Goal: Task Accomplishment & Management: Use online tool/utility

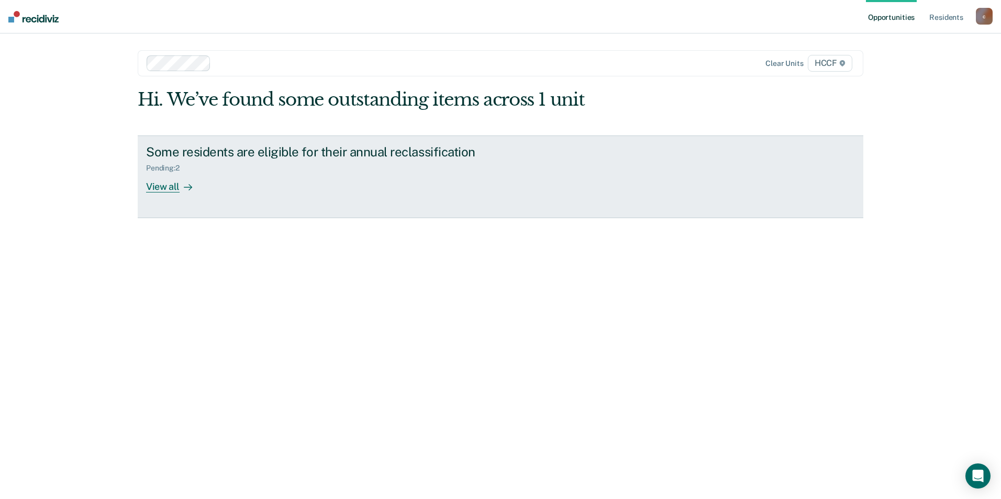
click at [307, 173] on div "Some residents are eligible for their annual reclassification Pending : 2 View …" at bounding box center [342, 168] width 393 height 48
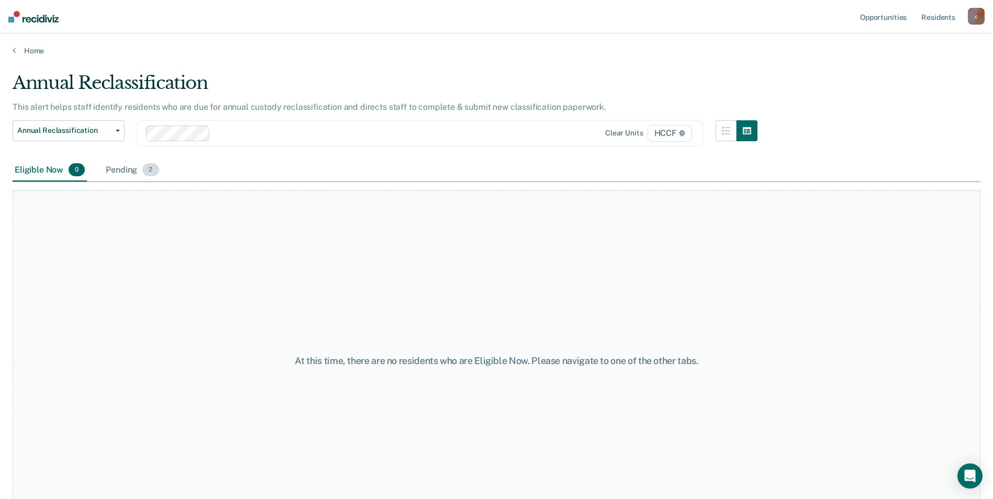
click at [120, 166] on div "Pending 2" at bounding box center [132, 170] width 57 height 23
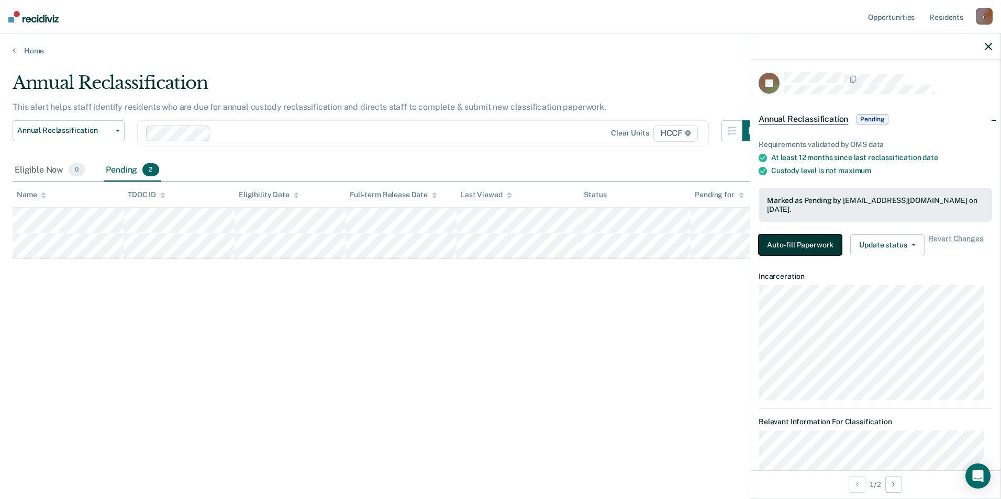
click at [799, 244] on button "Auto-fill Paperwork" at bounding box center [800, 245] width 83 height 21
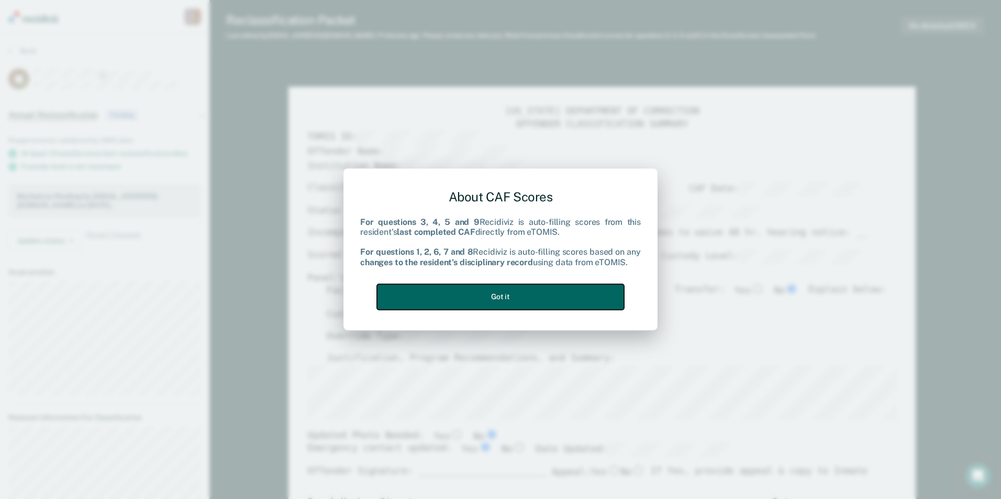
click at [586, 294] on button "Got it" at bounding box center [500, 297] width 247 height 26
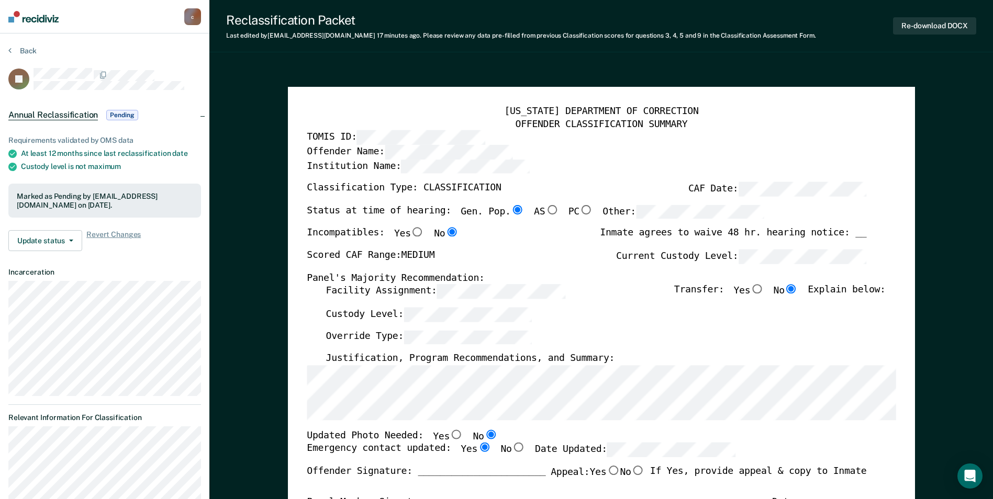
drag, startPoint x: 834, startPoint y: 245, endPoint x: 806, endPoint y: 142, distance: 106.8
click at [806, 142] on div "TOMIS ID:" at bounding box center [587, 138] width 560 height 14
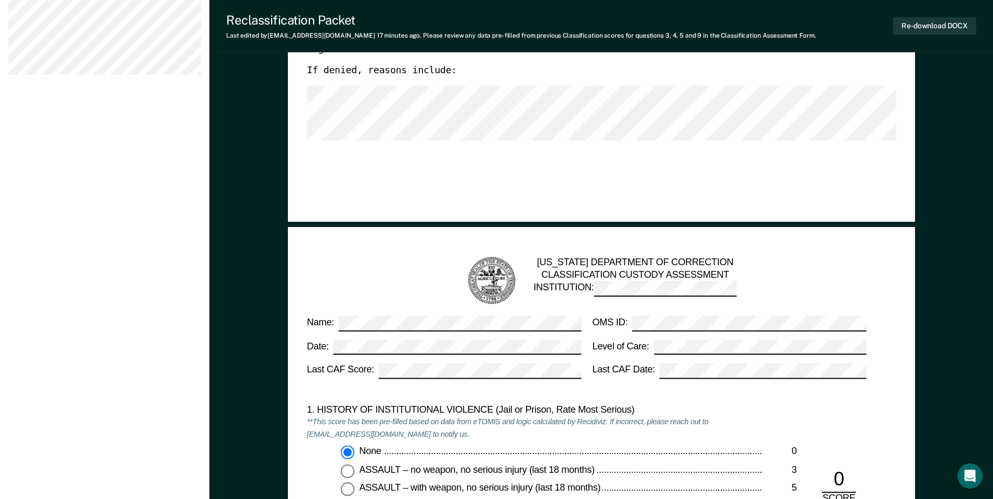
scroll to position [733, 0]
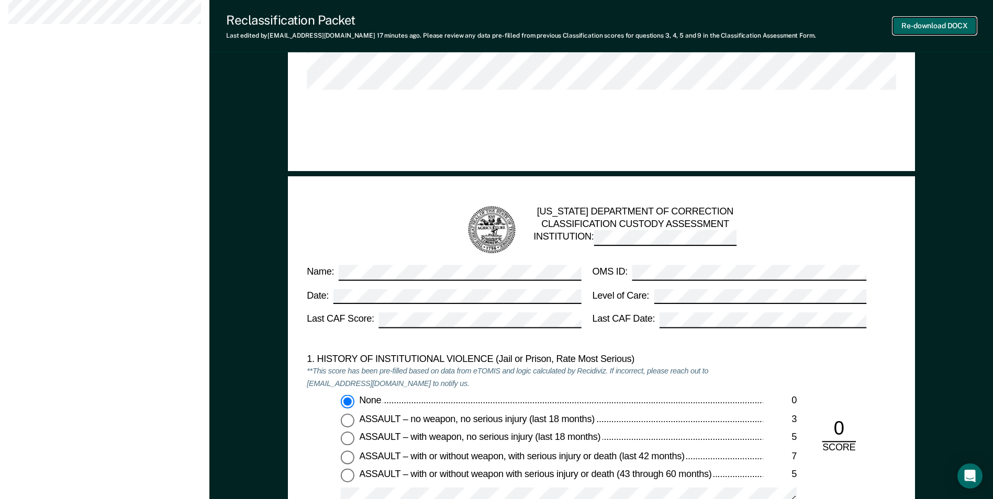
click at [921, 34] on button "Re-download DOCX" at bounding box center [934, 25] width 83 height 17
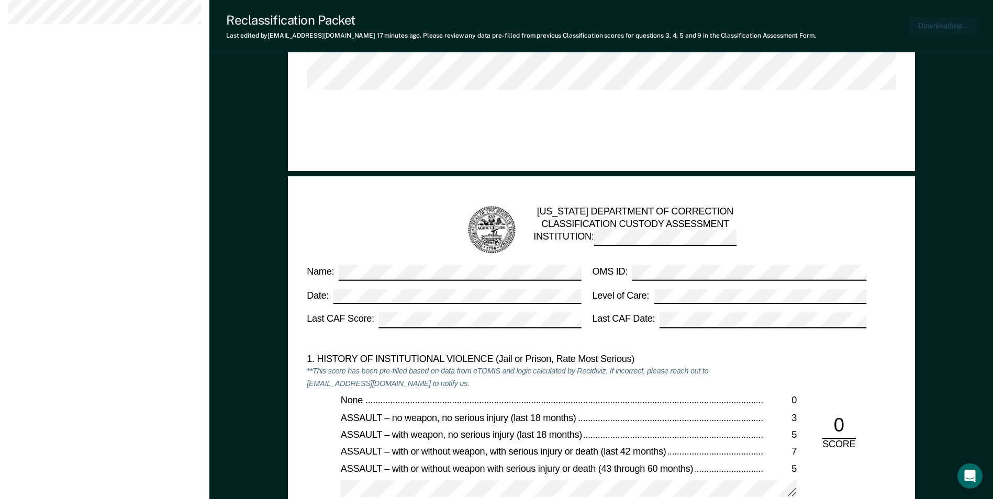
type textarea "x"
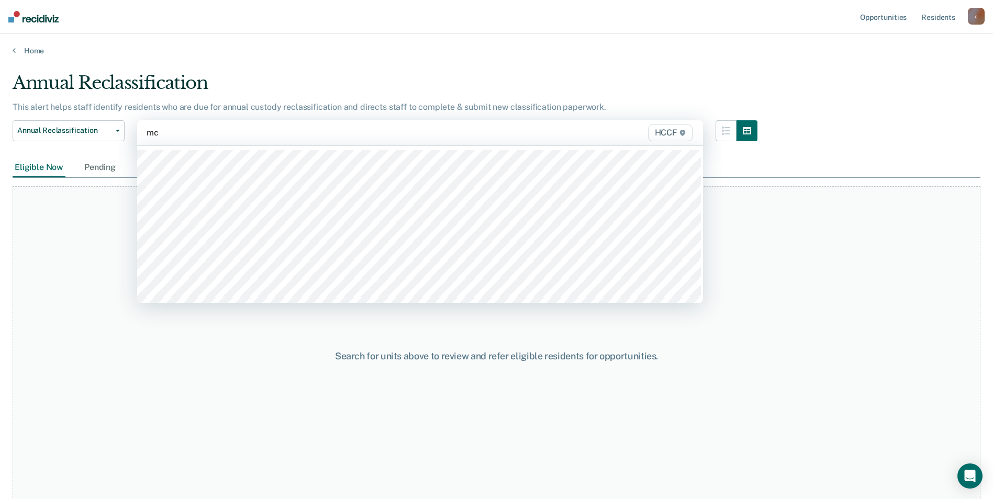
type input "mc2"
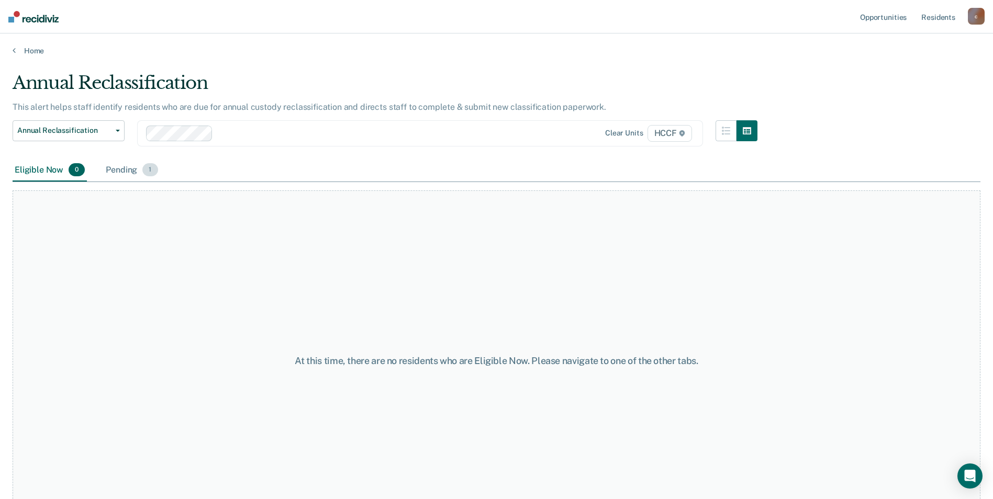
click at [125, 175] on div "Pending 1" at bounding box center [132, 170] width 56 height 23
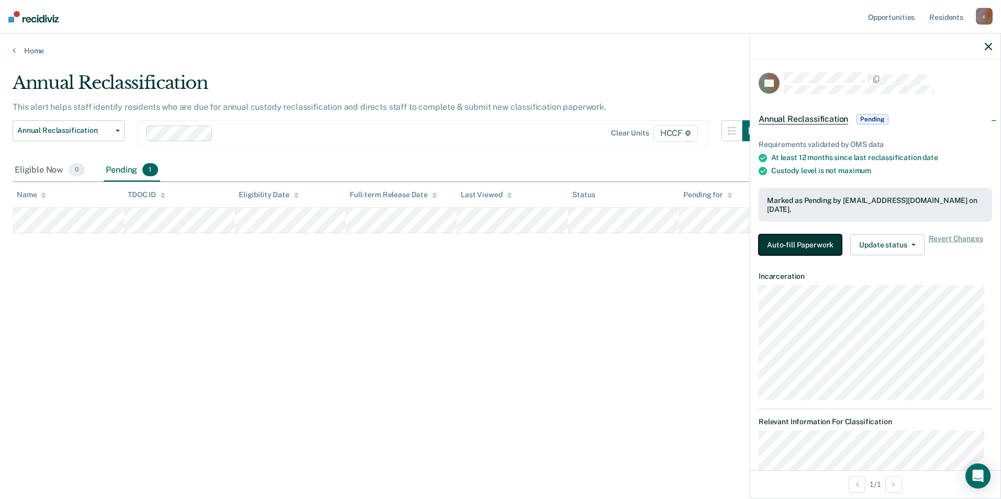
click at [797, 248] on button "Auto-fill Paperwork" at bounding box center [800, 245] width 83 height 21
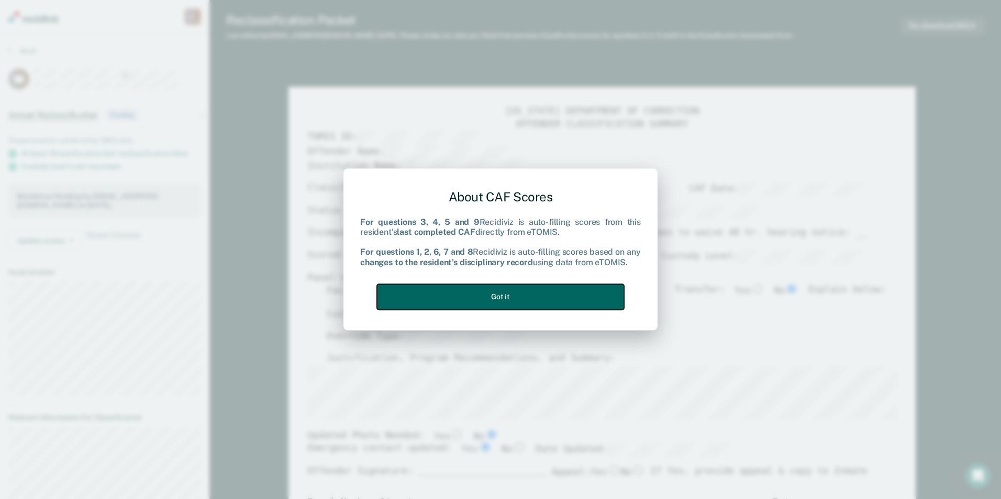
click at [577, 299] on button "Got it" at bounding box center [500, 297] width 247 height 26
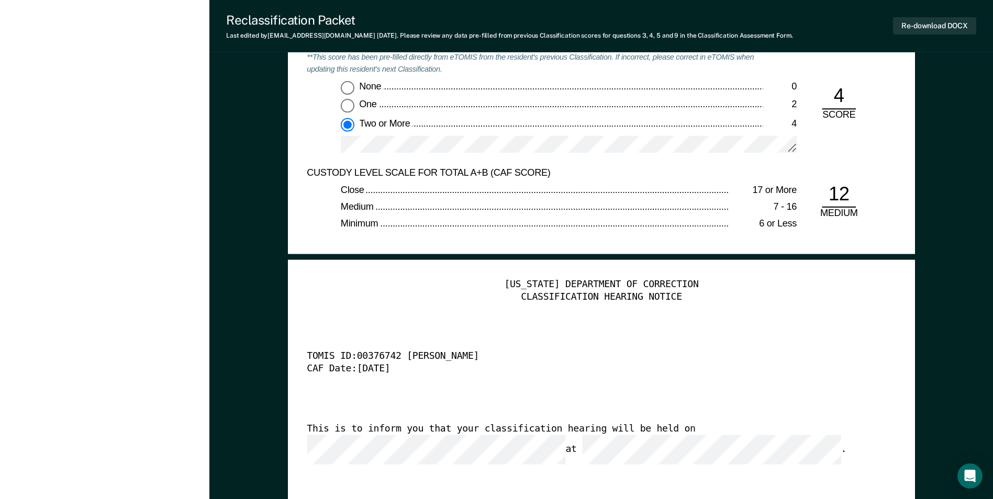
scroll to position [2618, 0]
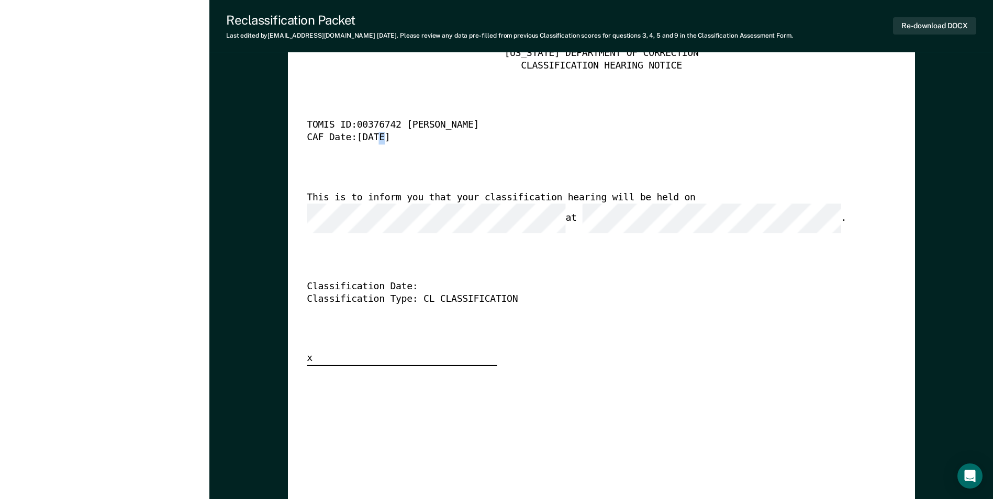
click at [377, 136] on div "CAF Date: [DATE]" at bounding box center [587, 138] width 560 height 13
click at [375, 137] on div "CAF Date: [DATE]" at bounding box center [587, 138] width 560 height 13
click at [950, 24] on button "Re-download DOCX" at bounding box center [934, 25] width 83 height 17
type textarea "x"
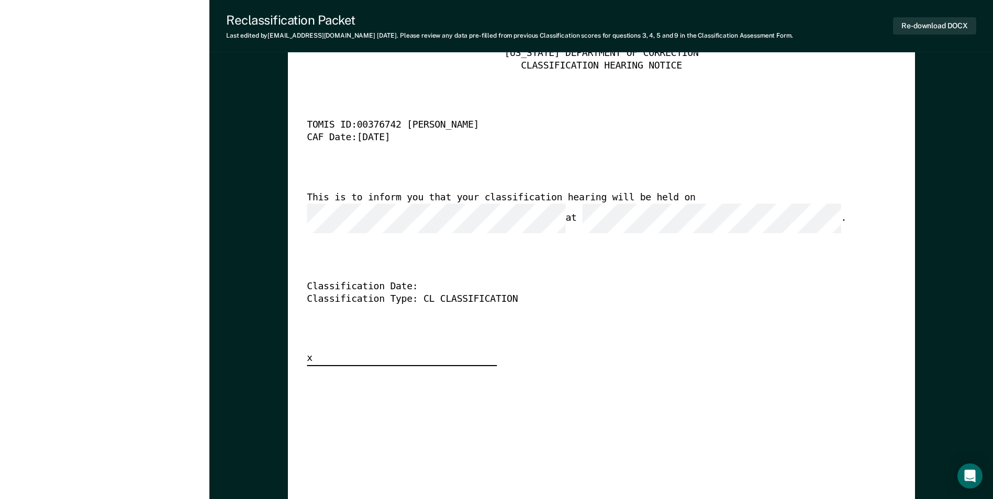
click at [338, 399] on div "[US_STATE] DEPARTMENT OF CORRECTION CLASSIFICATION HEARING NOTICE TOMIS ID: 003…" at bounding box center [601, 437] width 589 height 779
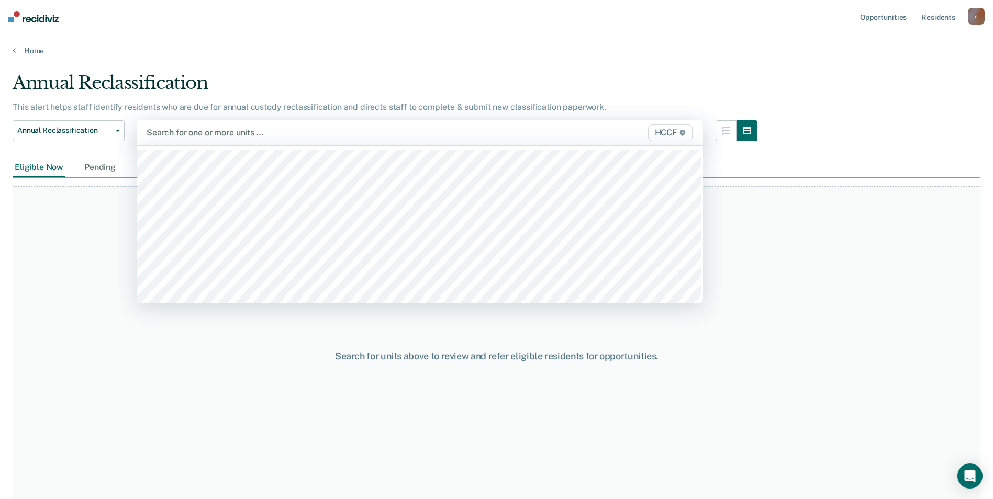
click at [198, 136] on div at bounding box center [338, 133] width 382 height 12
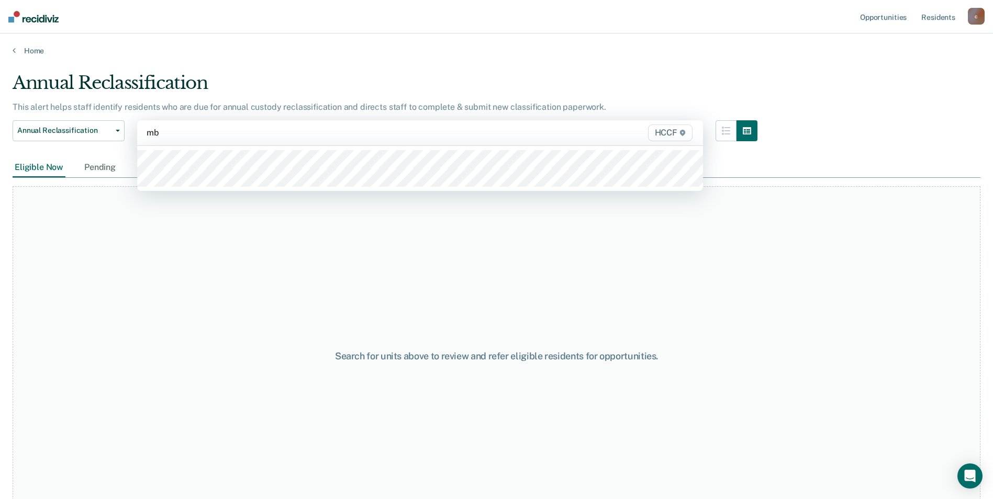
type input "mb1"
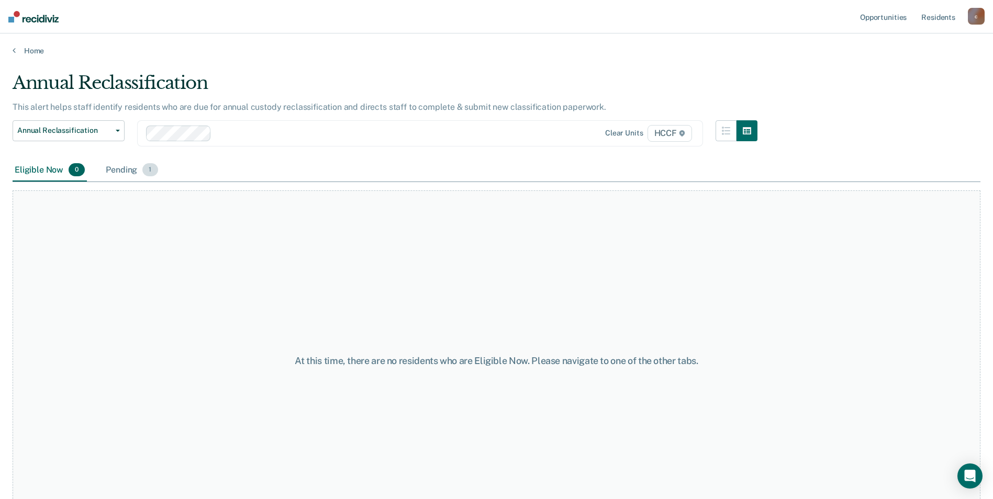
click at [123, 174] on div "Pending 1" at bounding box center [132, 170] width 56 height 23
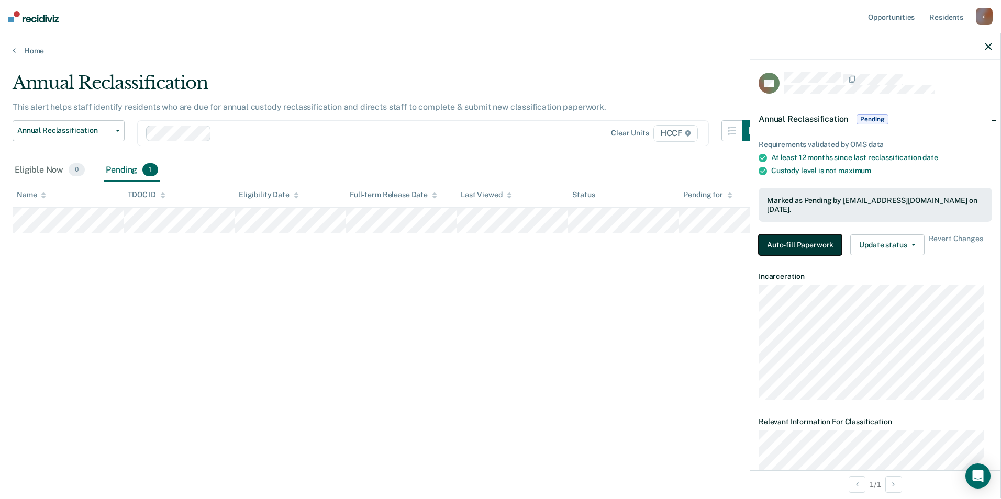
click at [803, 249] on button "Auto-fill Paperwork" at bounding box center [800, 245] width 83 height 21
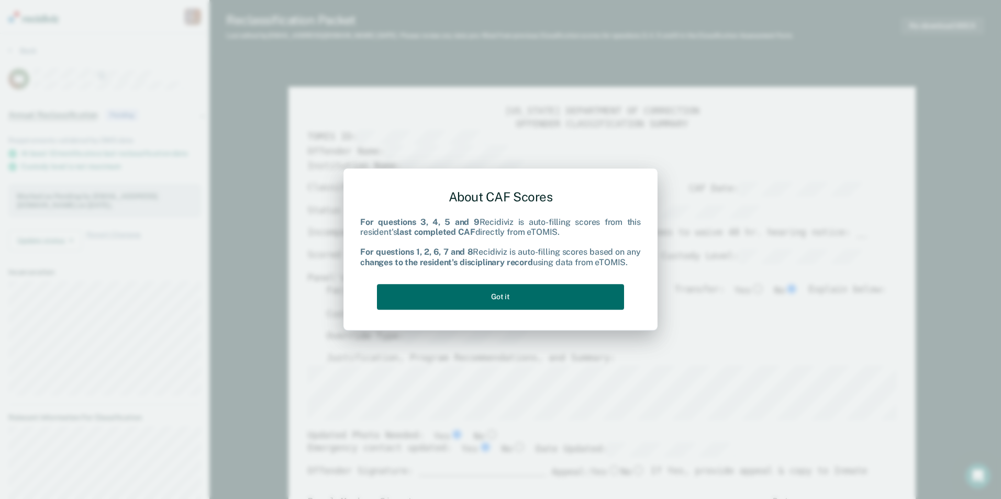
click at [581, 274] on div "About CAF Scores For questions 3, 4, 5 and 9 Recidiviz is auto-filling scores f…" at bounding box center [500, 247] width 281 height 133
click at [579, 291] on button "Got it" at bounding box center [500, 297] width 247 height 26
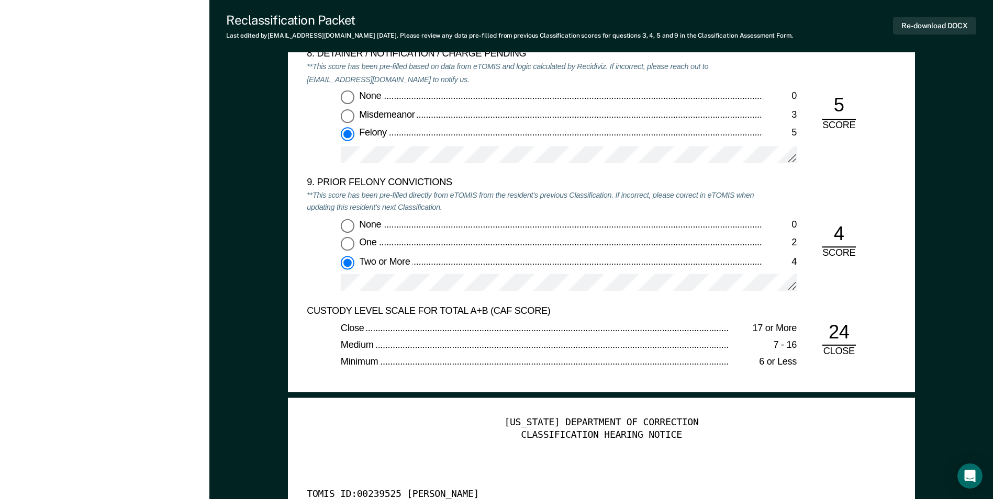
scroll to position [2356, 0]
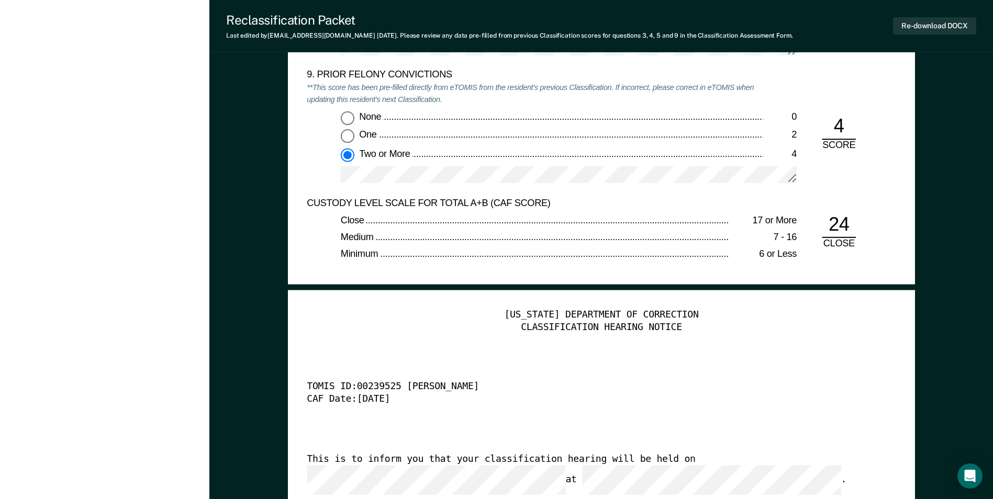
click at [962, 15] on div "Re-download DOCX" at bounding box center [934, 26] width 83 height 27
click at [954, 25] on button "Re-download DOCX" at bounding box center [934, 25] width 83 height 17
type textarea "x"
